Goal: Complete application form

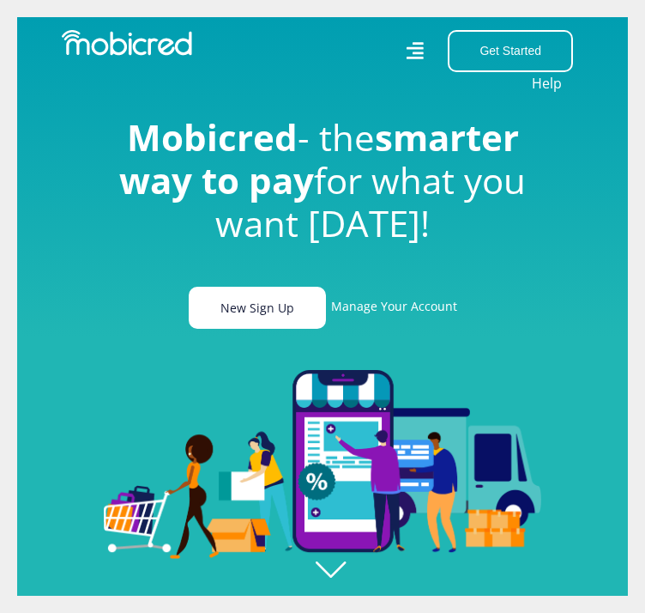
click at [242, 309] on link "New Sign Up" at bounding box center [257, 308] width 137 height 42
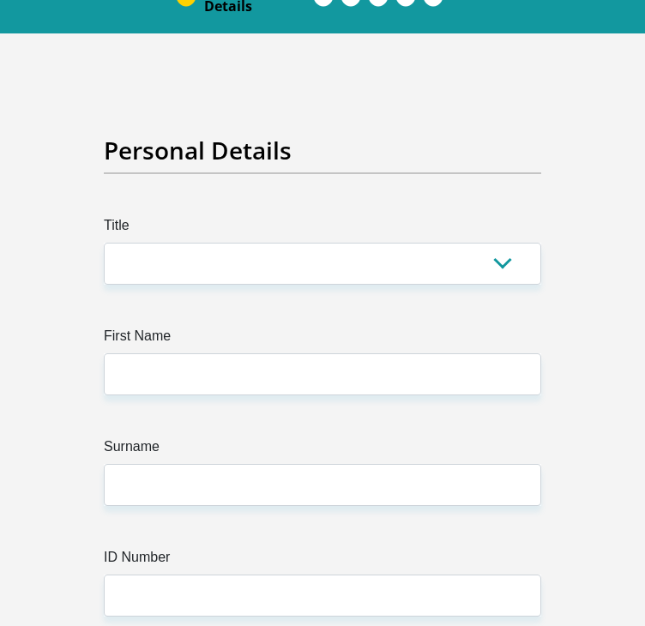
scroll to position [136, 0]
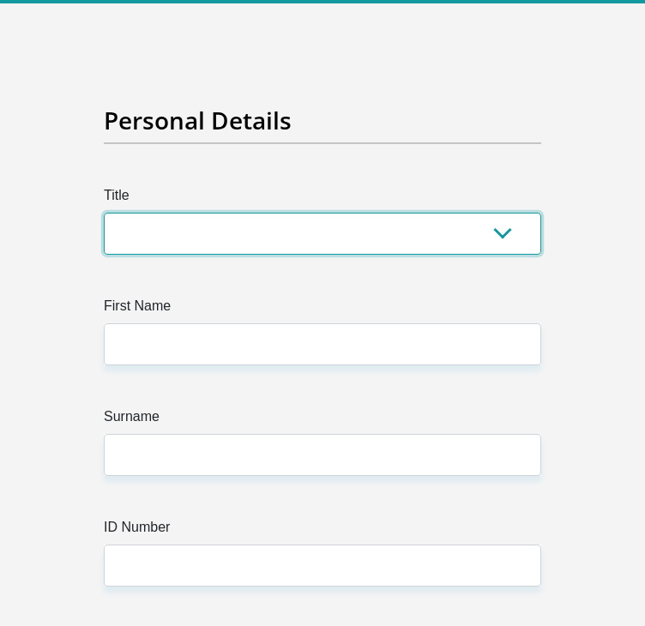
click at [513, 234] on select "Mr Ms Mrs Dr Other" at bounding box center [323, 234] width 438 height 42
select select "Ms"
click at [104, 213] on select "Mr Ms Mrs Dr Other" at bounding box center [323, 234] width 438 height 42
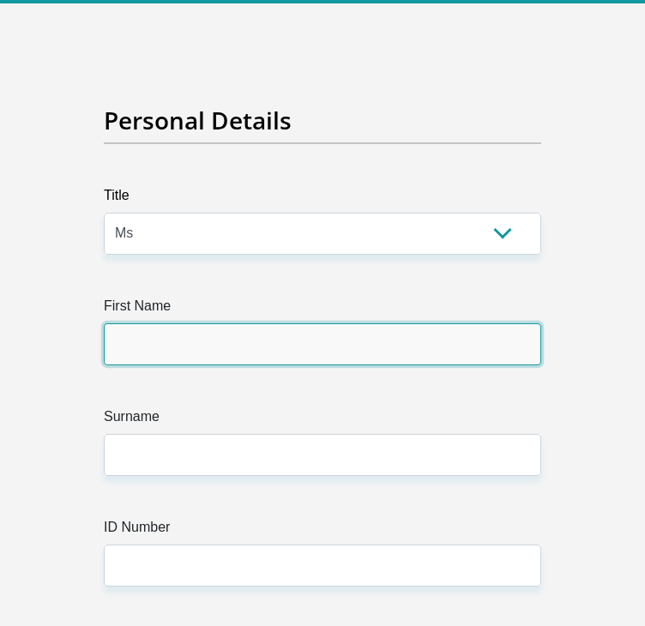
click at [349, 362] on input "First Name" at bounding box center [323, 344] width 438 height 42
type input "Rethabile"
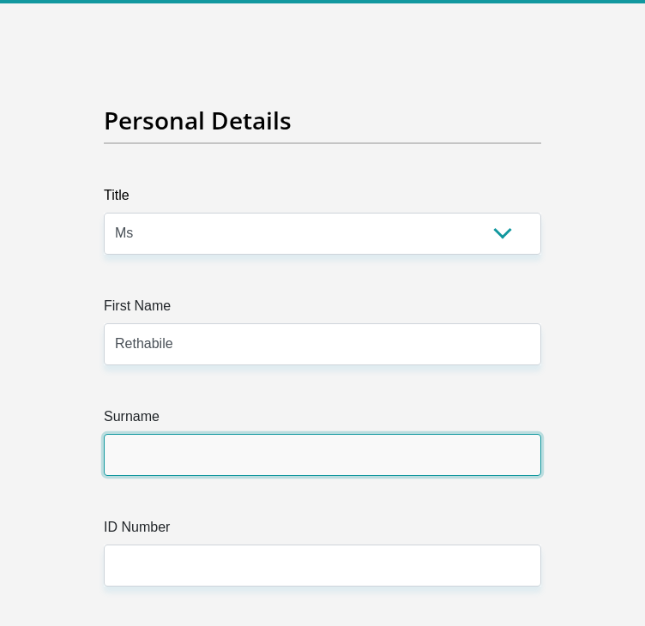
type input "Mbele"
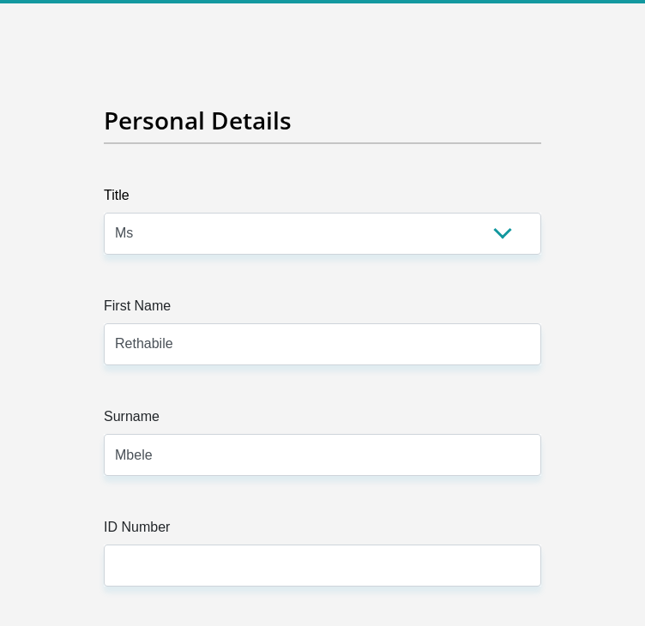
select select "ZAF"
type input "9 jenner street"
type input "Vanderbiljpark"
type input "VANDERBIJLPARK"
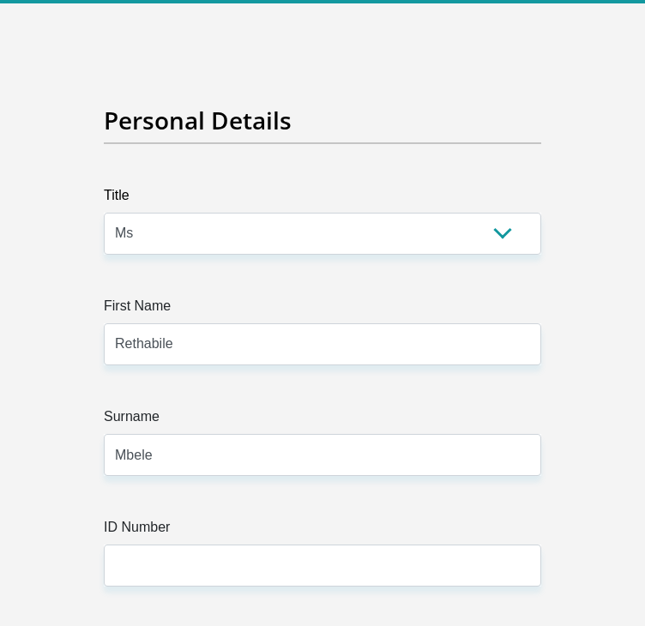
type input "VANDERBIJLPARK"
type input "9100"
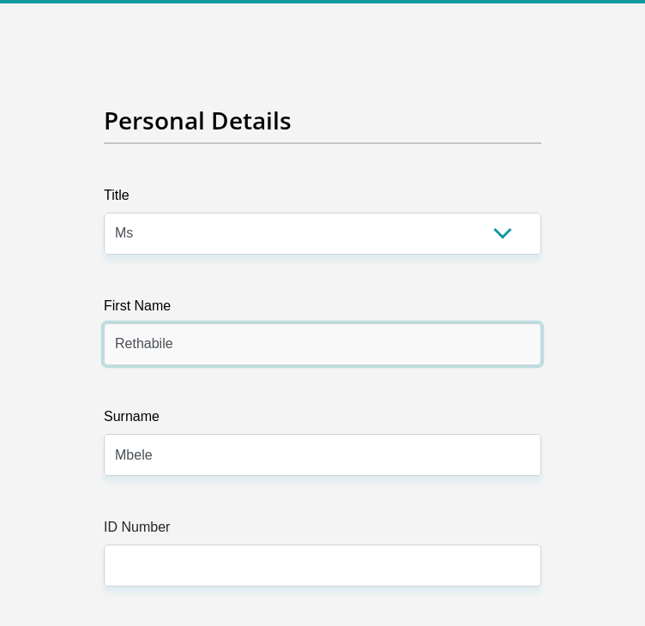
click at [347, 344] on input "Rethabile" at bounding box center [323, 344] width 438 height 42
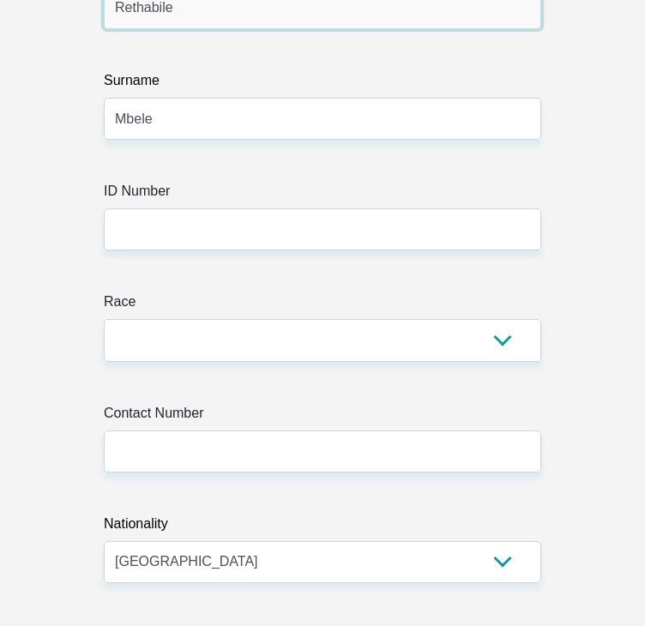
scroll to position [474, 0]
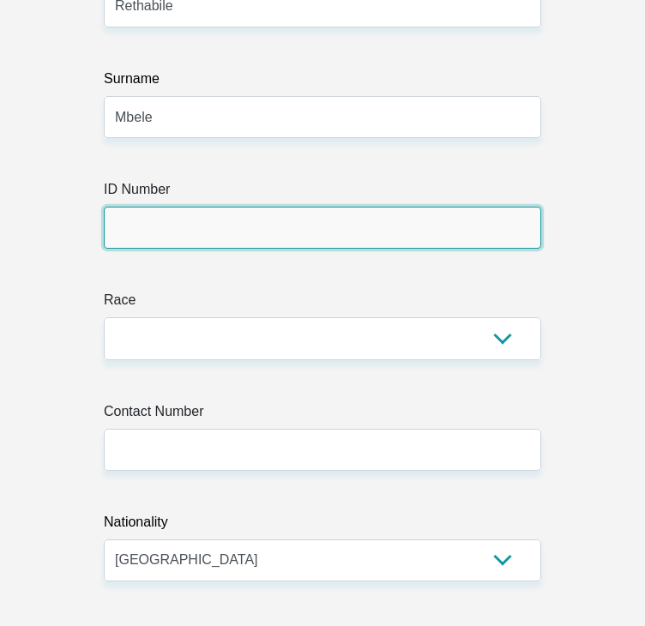
click at [268, 222] on input "ID Number" at bounding box center [323, 228] width 438 height 42
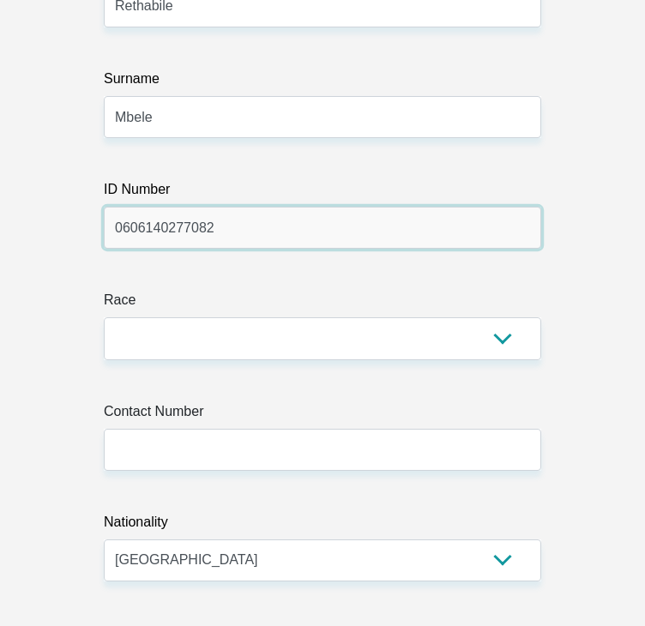
type input "0606140277082"
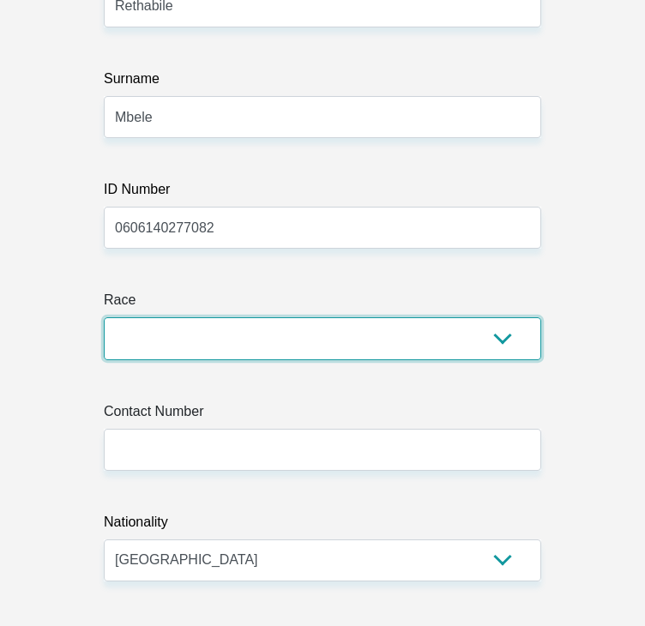
click at [317, 342] on select "Black Coloured Indian White Other" at bounding box center [323, 338] width 438 height 42
select select "1"
click at [104, 317] on select "Black Coloured Indian White Other" at bounding box center [323, 338] width 438 height 42
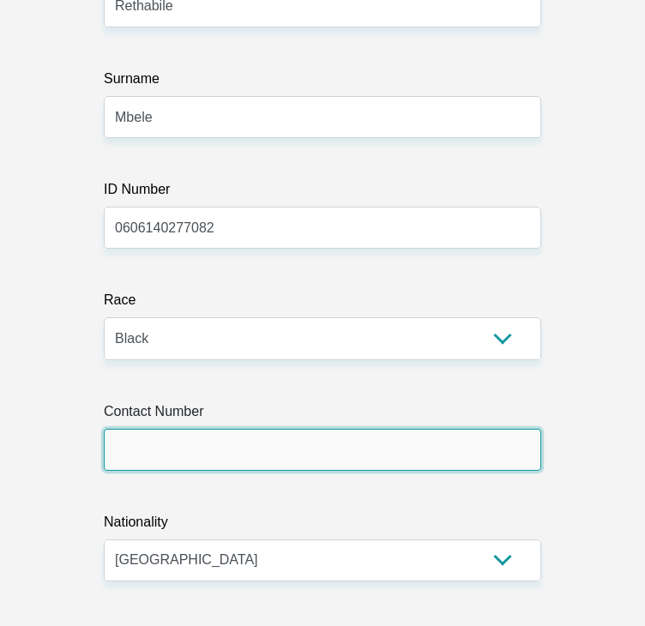
click at [361, 462] on input "Contact Number" at bounding box center [323, 450] width 438 height 42
type input "0678249507"
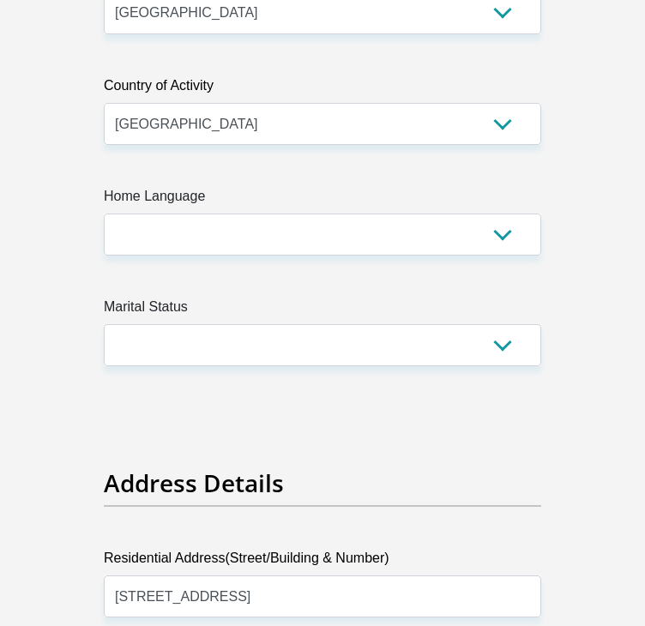
scroll to position [1028, 0]
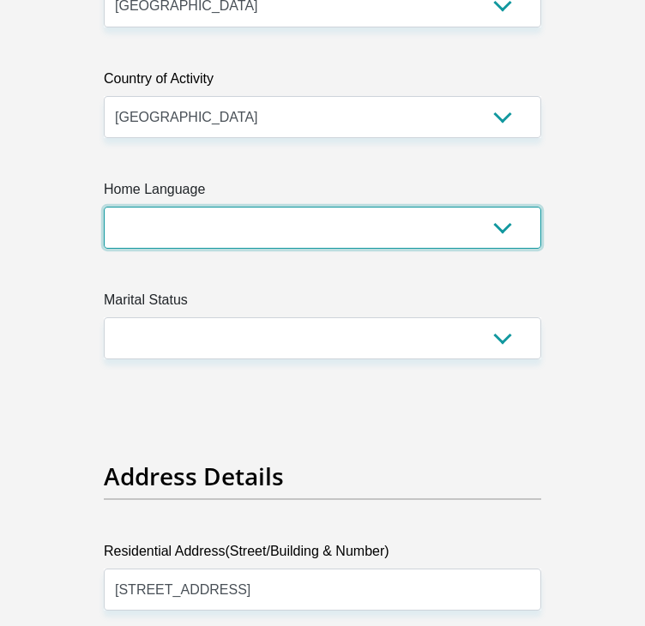
click at [415, 238] on select "Afrikaans English Sepedi South Ndebele Southern Sotho Swati Tsonga Tswana Venda…" at bounding box center [323, 228] width 438 height 42
click at [248, 228] on select "Afrikaans English Sepedi South Ndebele Southern Sotho Swati Tsonga Tswana Venda…" at bounding box center [323, 228] width 438 height 42
select select "sot"
click at [104, 207] on select "Afrikaans English Sepedi South Ndebele Southern Sotho Swati Tsonga Tswana Venda…" at bounding box center [323, 228] width 438 height 42
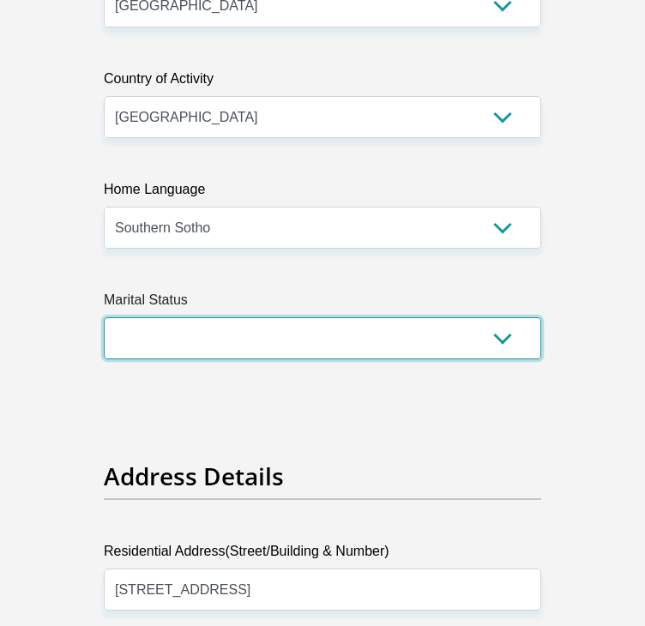
click at [247, 330] on select "Married ANC Single Divorced Widowed Married COP or Customary Law" at bounding box center [323, 338] width 438 height 42
select select "2"
click at [104, 317] on select "Married ANC Single Divorced Widowed Married COP or Customary Law" at bounding box center [323, 338] width 438 height 42
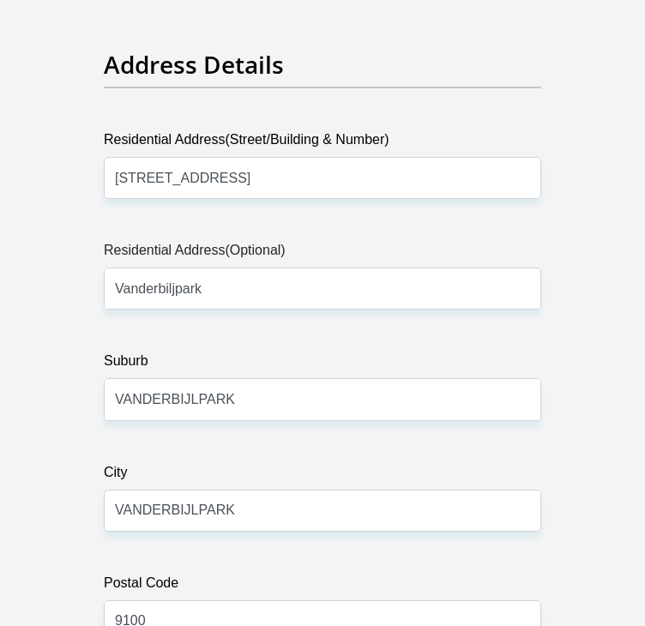
scroll to position [1442, 0]
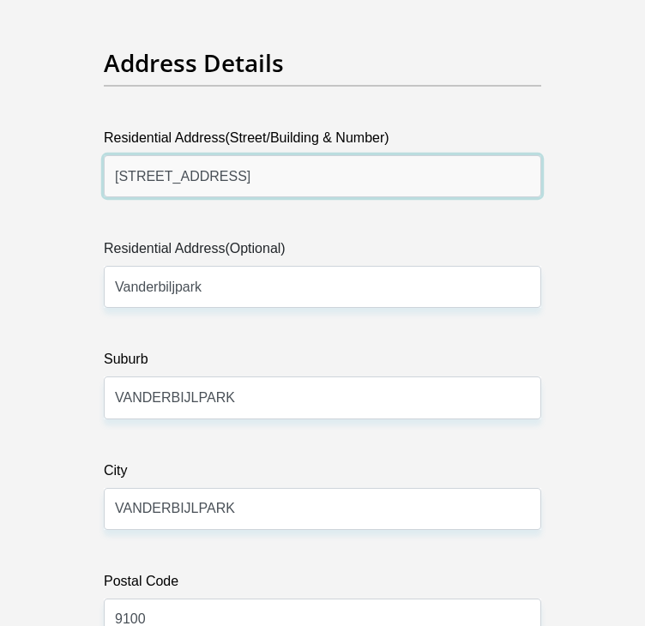
click at [364, 186] on input "9 jenner street" at bounding box center [323, 176] width 438 height 42
type input "33 Ganymede Avenue"
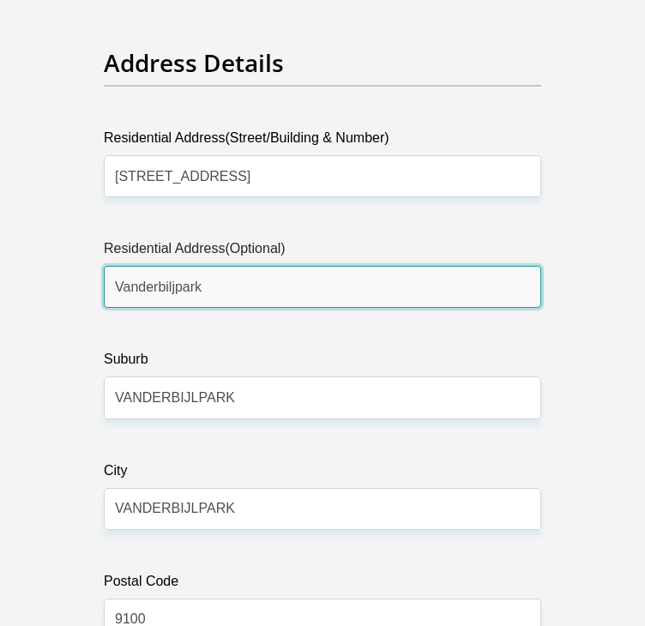
click at [278, 303] on input "Vanderbiljpark" at bounding box center [323, 287] width 438 height 42
type input "V"
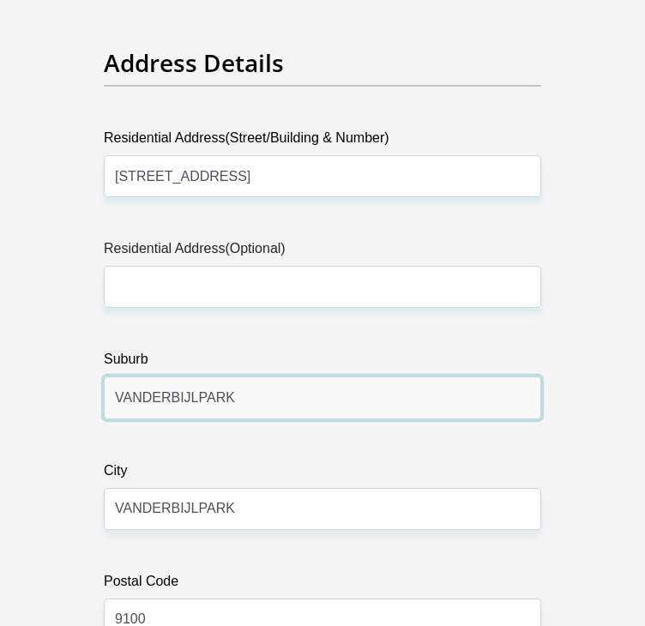
click at [356, 388] on input "VANDERBIJLPARK" at bounding box center [323, 398] width 438 height 42
type input "Vereeniging"
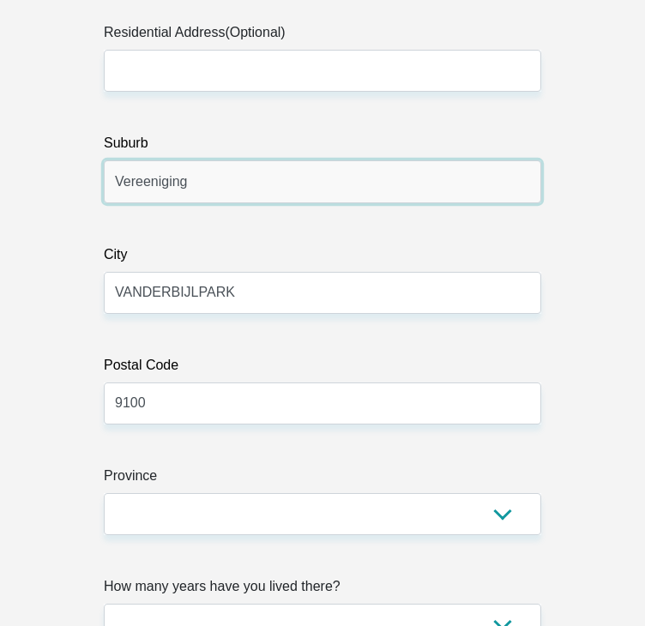
scroll to position [1681, 0]
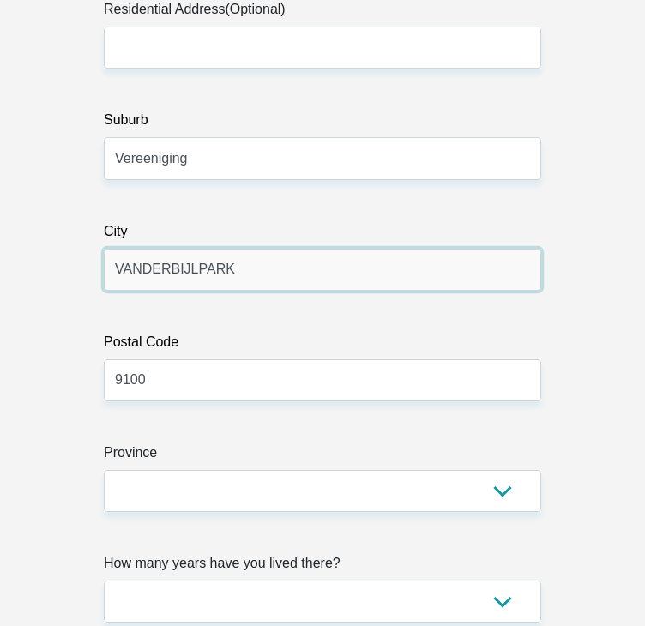
click at [300, 262] on input "VANDERBIJLPARK" at bounding box center [323, 270] width 438 height 42
type input "Bedworth Park"
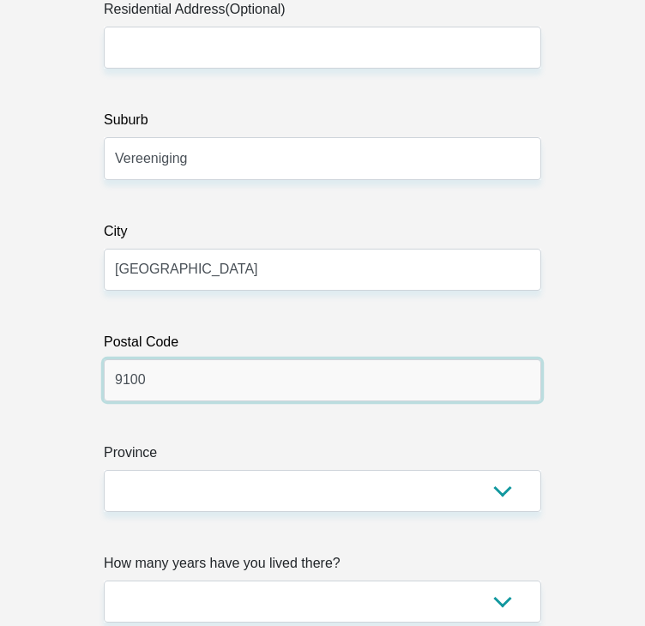
click at [296, 372] on input "9100" at bounding box center [323, 381] width 438 height 42
type input "1939"
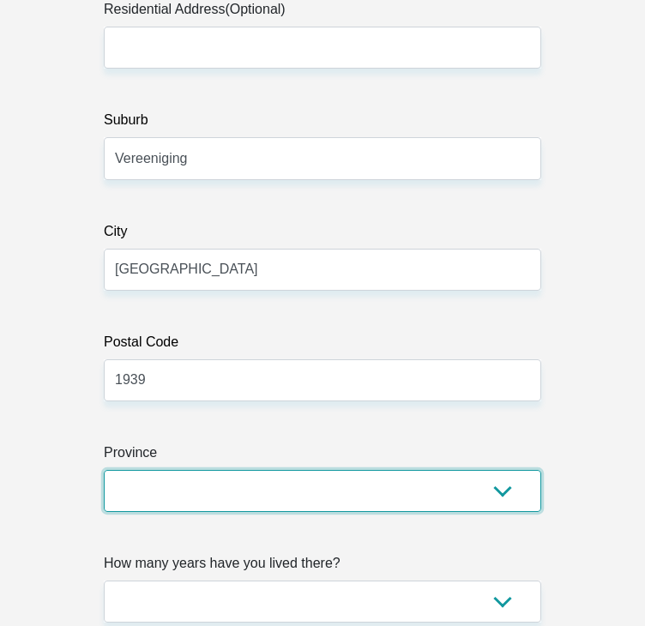
click at [301, 505] on select "Eastern Cape Free State Gauteng KwaZulu-Natal Limpopo Mpumalanga Northern Cape …" at bounding box center [323, 491] width 438 height 42
select select "Gauteng"
click at [104, 470] on select "Eastern Cape Free State Gauteng KwaZulu-Natal Limpopo Mpumalanga Northern Cape …" at bounding box center [323, 491] width 438 height 42
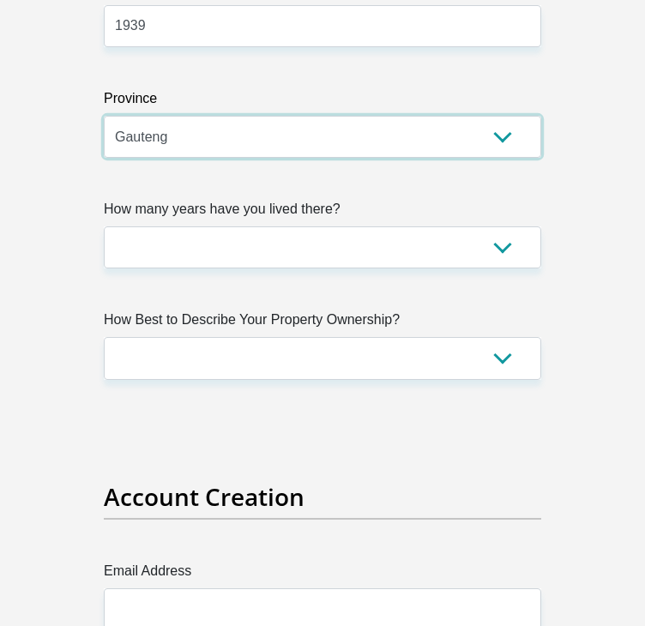
scroll to position [2037, 0]
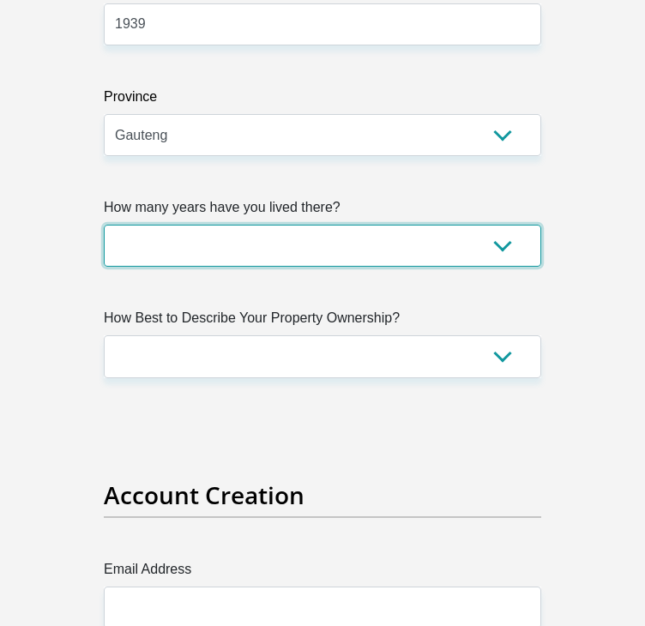
click at [425, 235] on select "less than 1 year 1-3 years 3-5 years 5+ years" at bounding box center [323, 246] width 438 height 42
select select "2"
click at [104, 225] on select "less than 1 year 1-3 years 3-5 years 5+ years" at bounding box center [323, 246] width 438 height 42
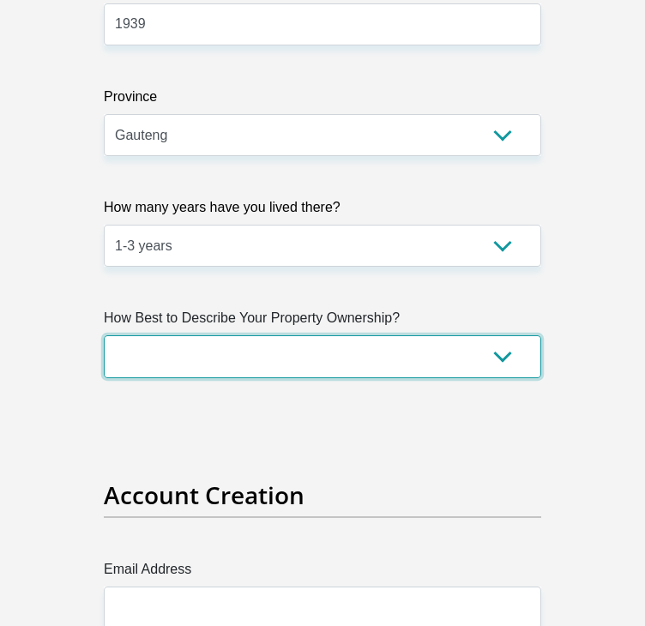
click at [282, 344] on select "Owned Rented Family Owned Company Dwelling" at bounding box center [323, 356] width 438 height 42
select select "Rented"
click at [104, 335] on select "Owned Rented Family Owned Company Dwelling" at bounding box center [323, 356] width 438 height 42
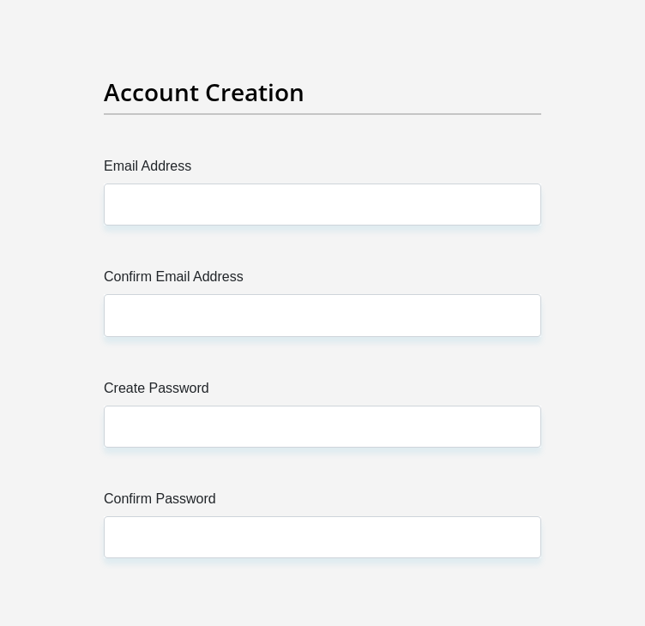
scroll to position [2447, 0]
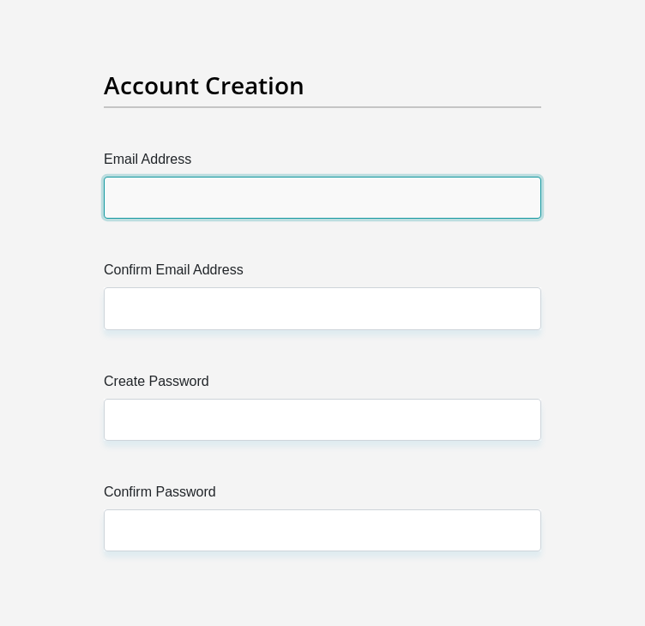
click at [222, 196] on input "Email Address" at bounding box center [323, 198] width 438 height 42
type input "rethabile060614@gmail.com"
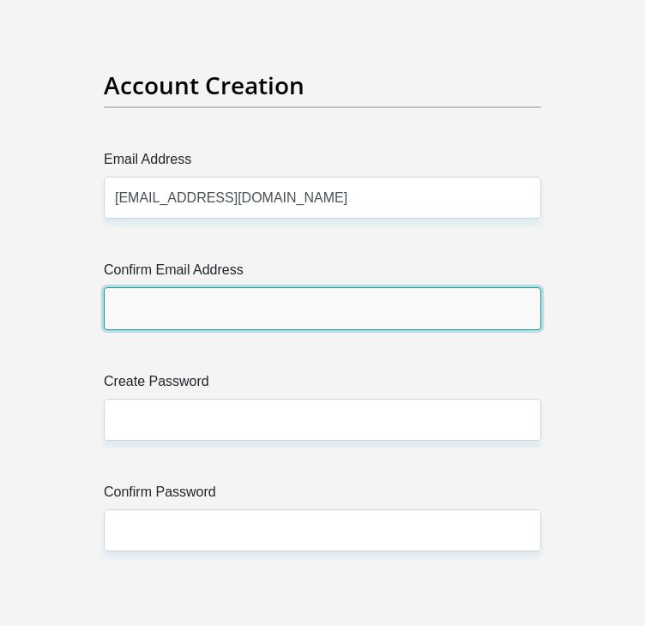
type input "rethabile060614@gmail.com"
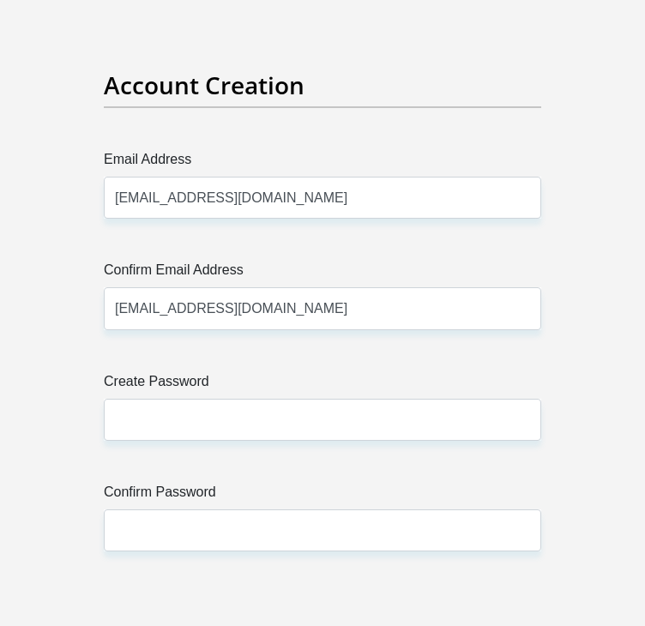
type input "Rethabile"
type input "Mbele"
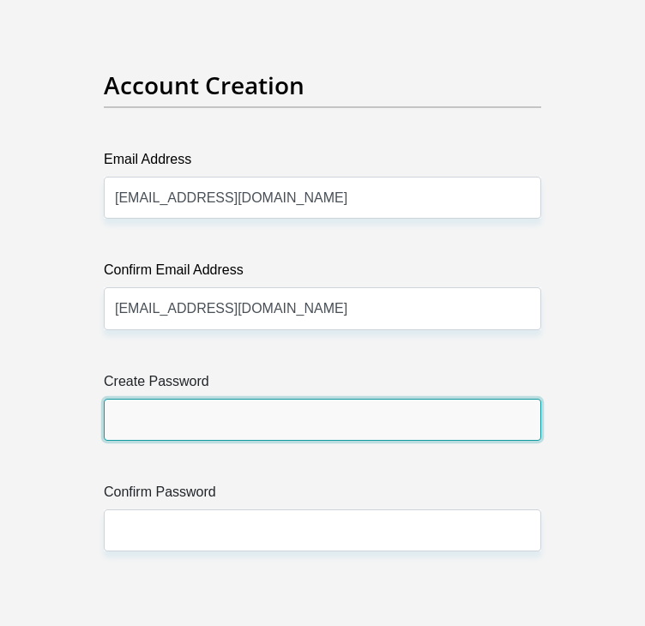
click at [284, 426] on input "Create Password" at bounding box center [323, 420] width 438 height 42
type input "Rieyriey2006"
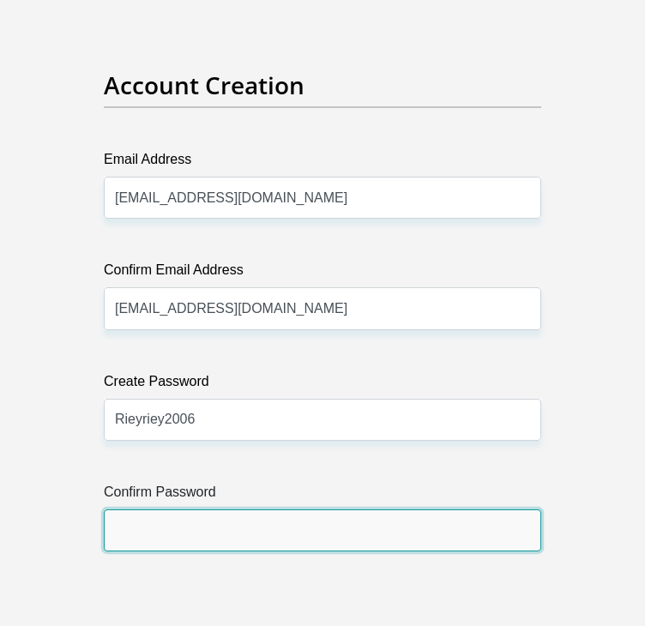
click at [281, 548] on input "Confirm Password" at bounding box center [323, 531] width 438 height 42
type input "Rieyriey2006"
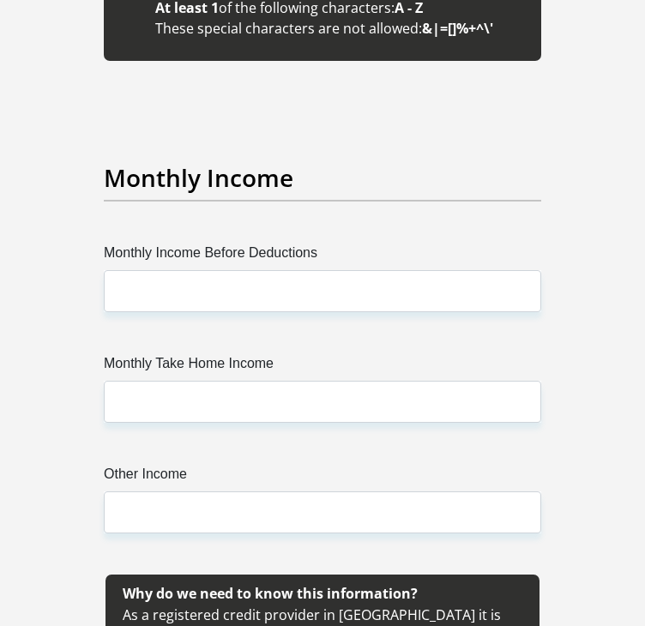
scroll to position [3226, 0]
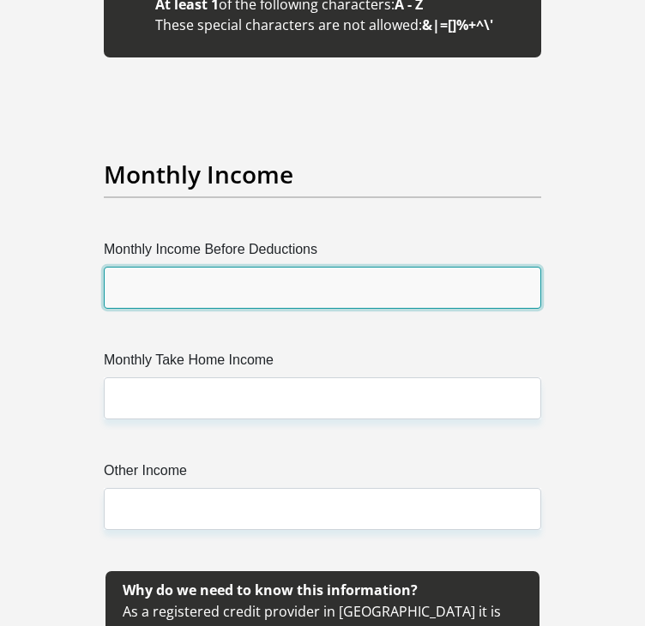
click at [316, 267] on input "Monthly Income Before Deductions" at bounding box center [323, 288] width 438 height 42
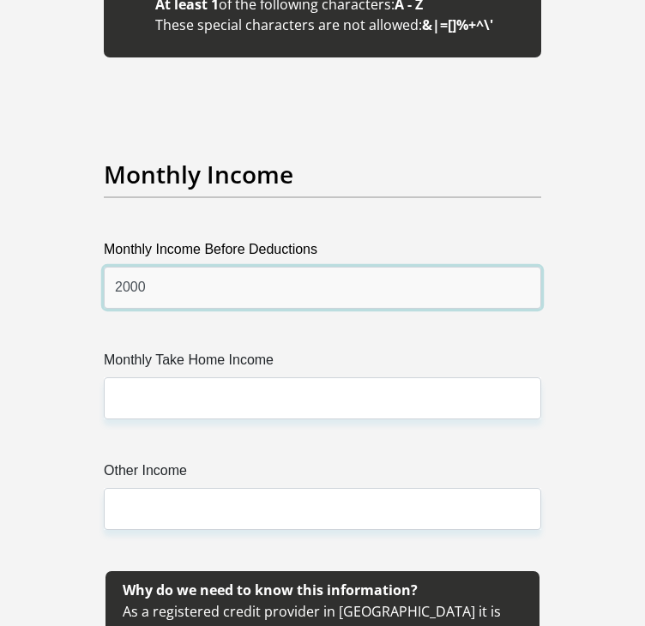
click at [229, 267] on input "2000" at bounding box center [323, 288] width 438 height 42
type input "2"
type input "1760"
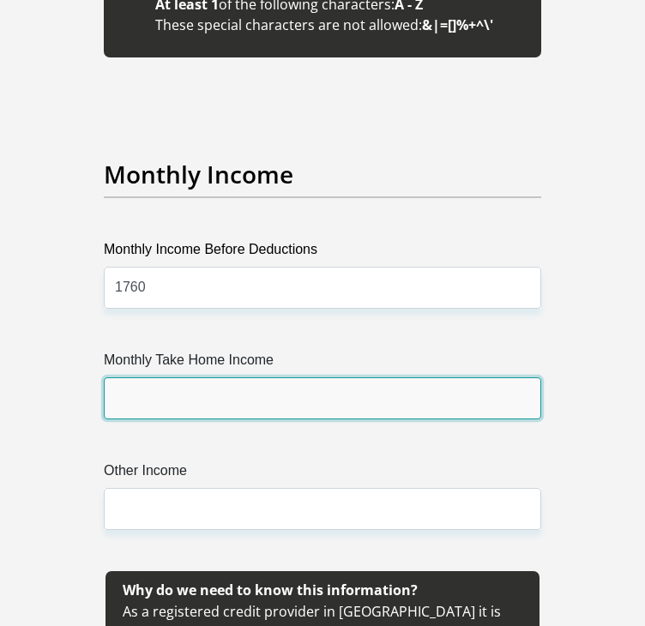
click at [254, 378] on input "Monthly Take Home Income" at bounding box center [323, 399] width 438 height 42
type input "500"
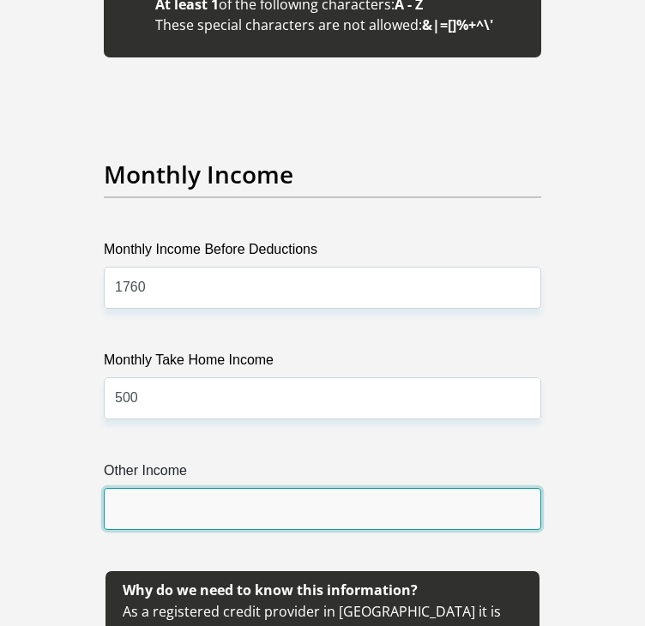
click at [205, 488] on input "Other Income" at bounding box center [323, 509] width 438 height 42
type input "500"
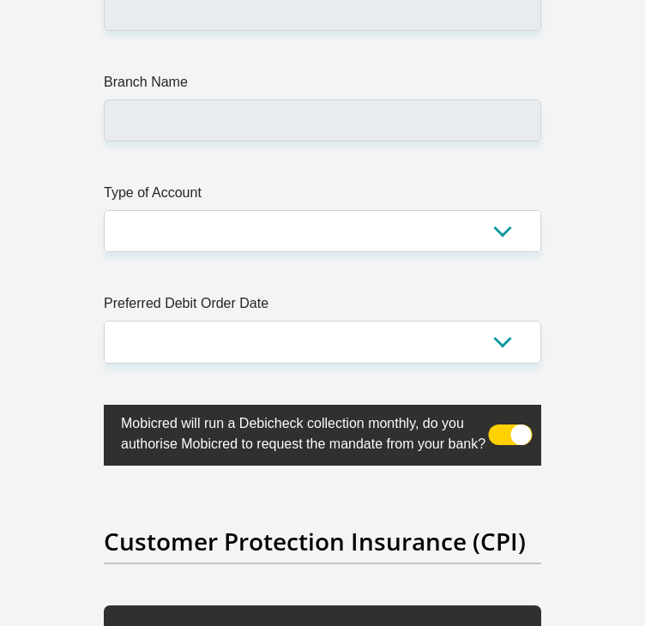
scroll to position [6733, 0]
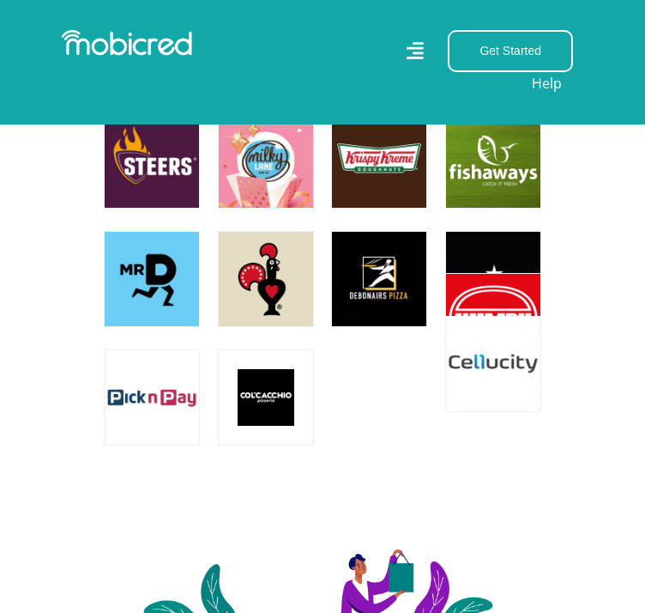
scroll to position [1111, 0]
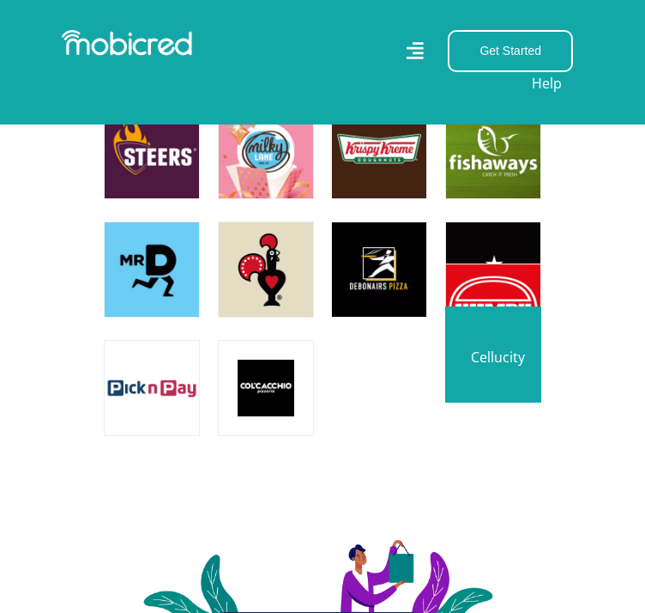
click at [493, 366] on link at bounding box center [493, 354] width 113 height 113
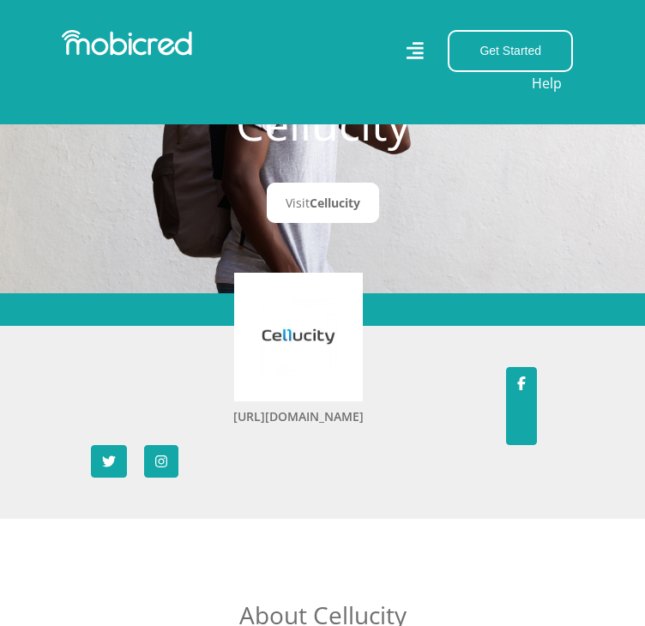
scroll to position [100, 0]
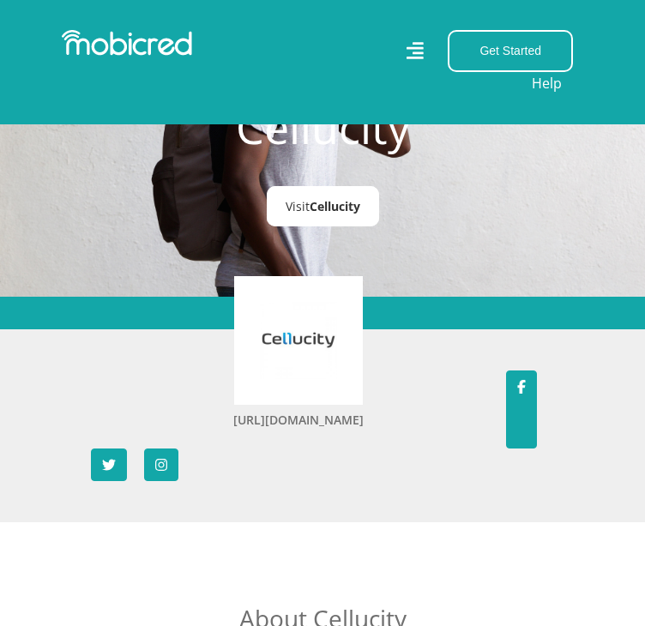
click at [313, 203] on span "Cellucity" at bounding box center [335, 206] width 51 height 16
